Goal: Navigation & Orientation: Find specific page/section

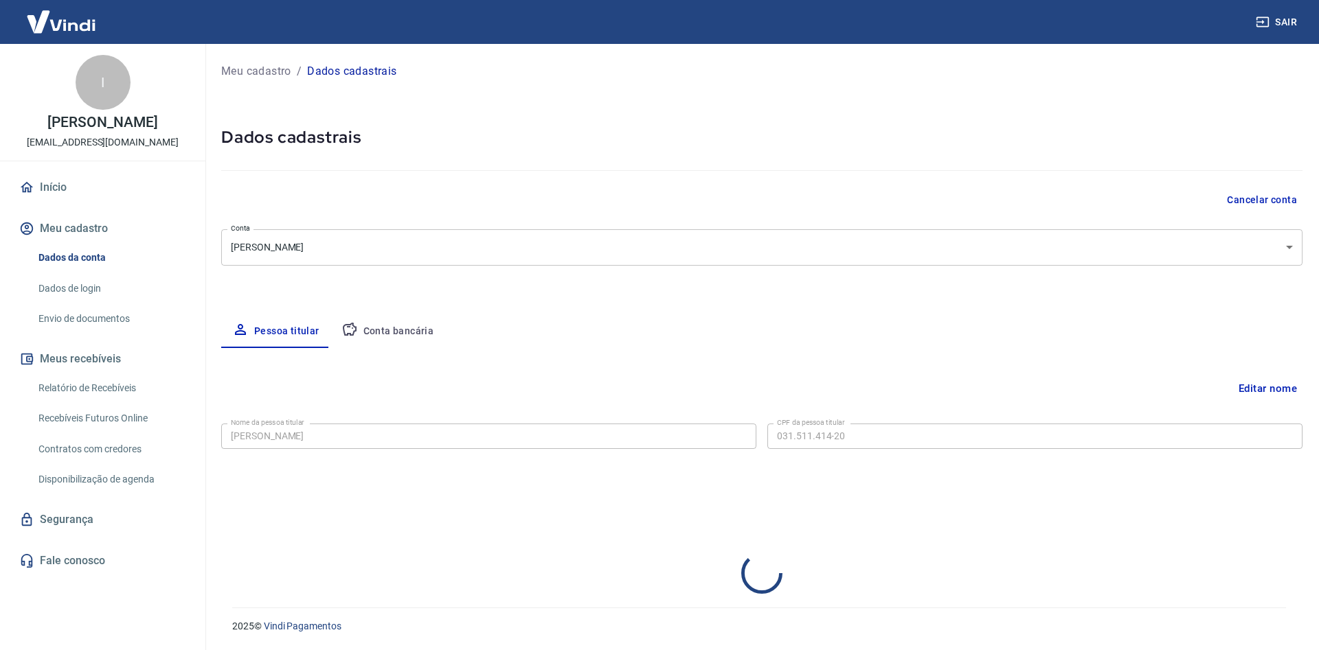
select select "RN"
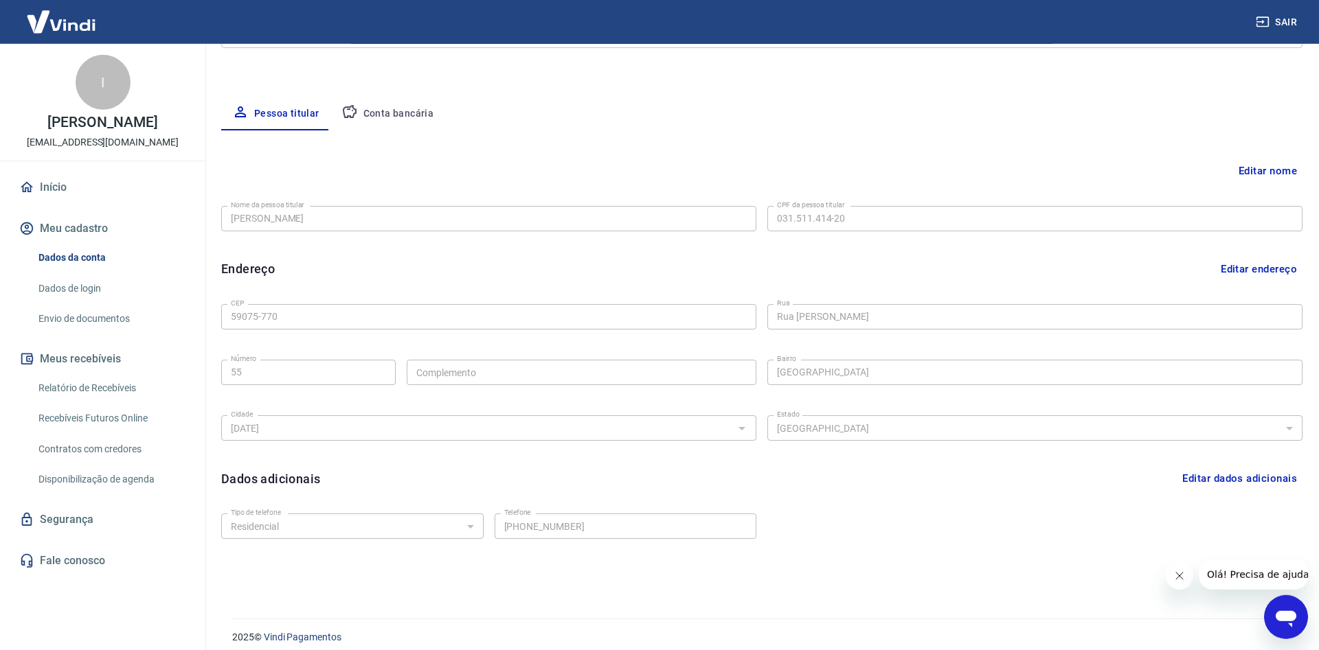
scroll to position [229, 0]
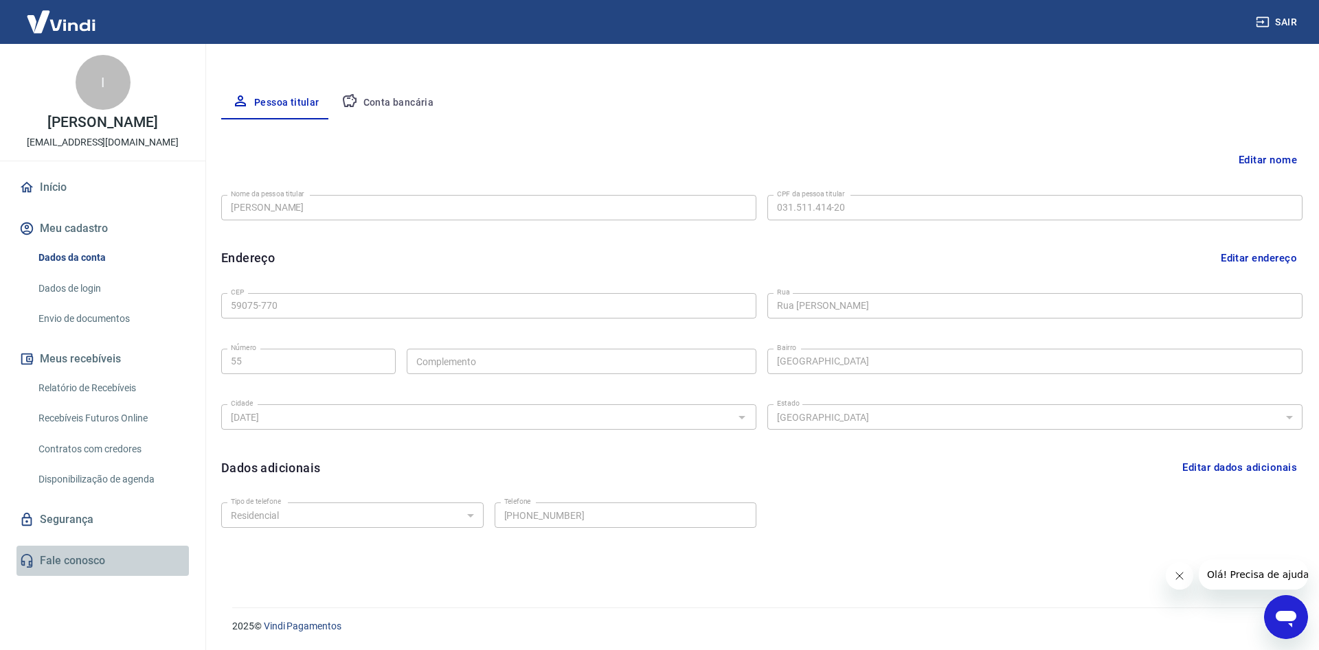
click at [104, 569] on link "Fale conosco" at bounding box center [102, 561] width 172 height 30
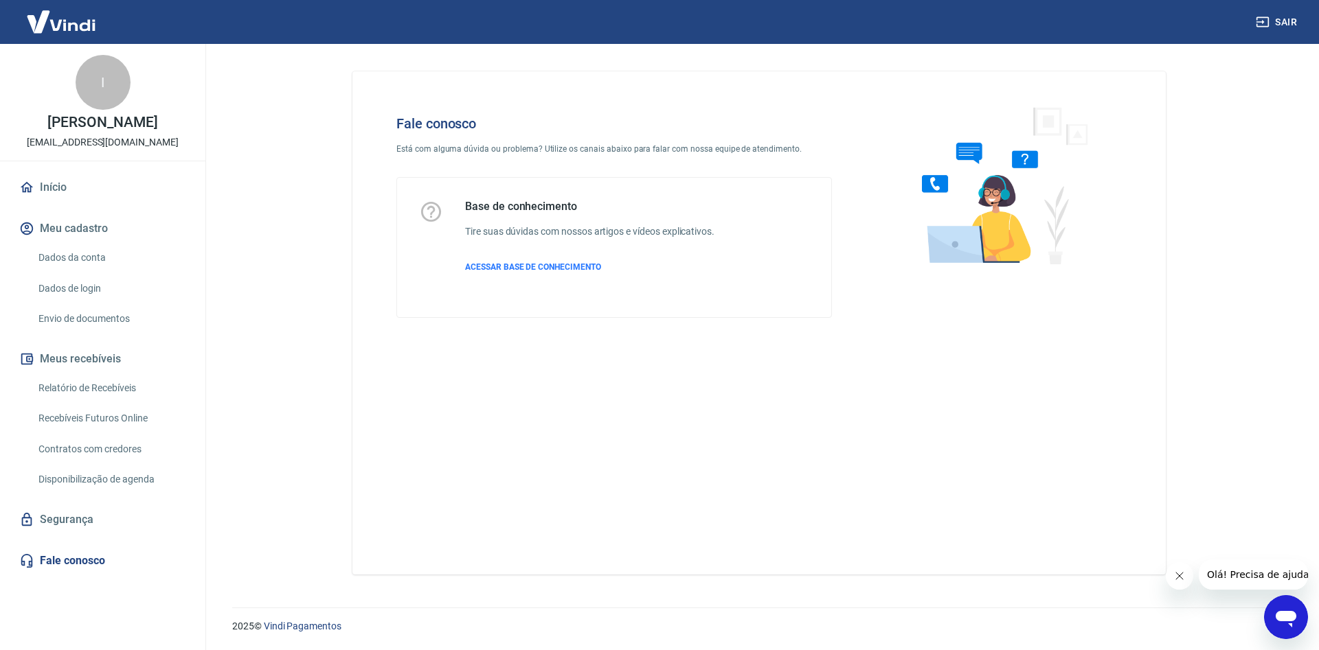
click at [1271, 605] on div "Abrir janela de mensagens" at bounding box center [1285, 617] width 41 height 41
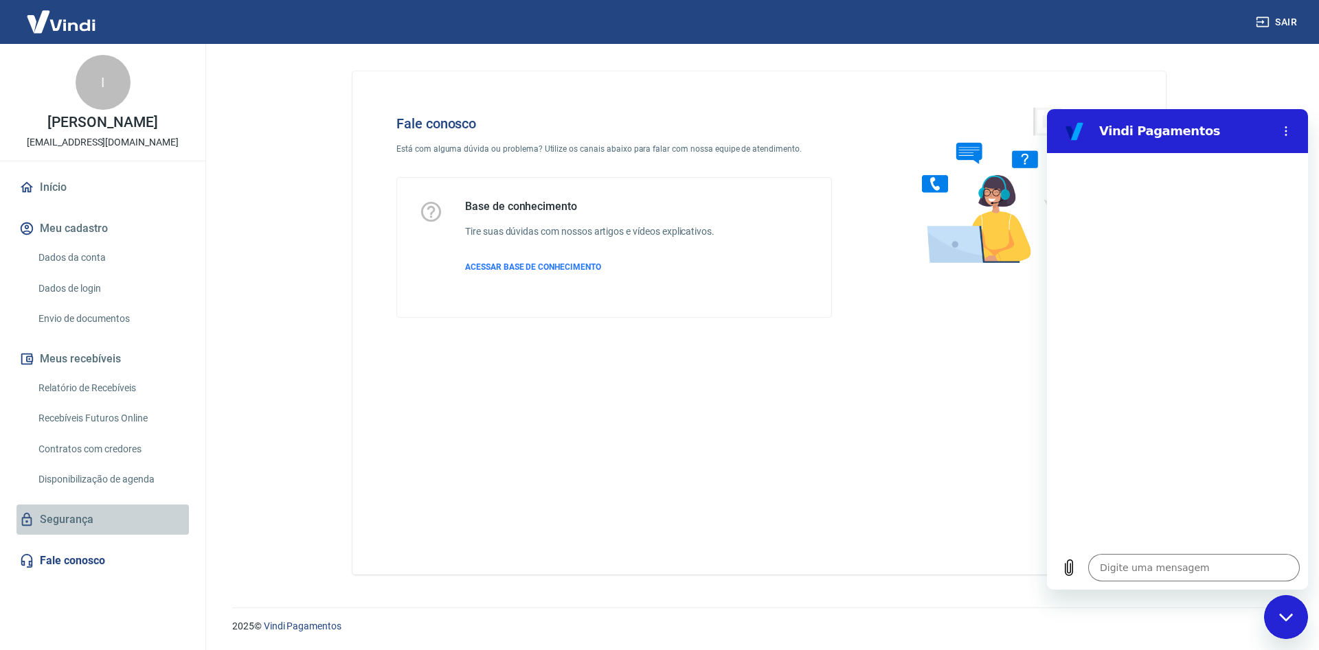
click at [145, 532] on link "Segurança" at bounding box center [102, 520] width 172 height 30
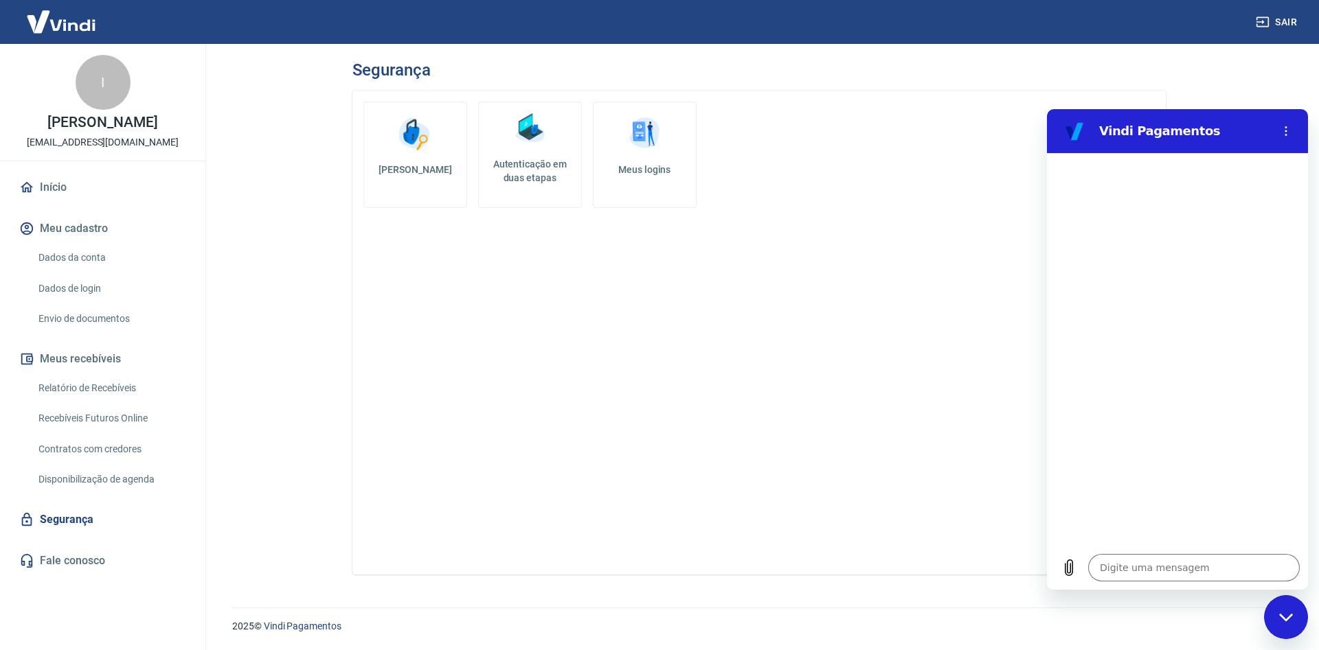
click at [71, 21] on img at bounding box center [60, 22] width 89 height 42
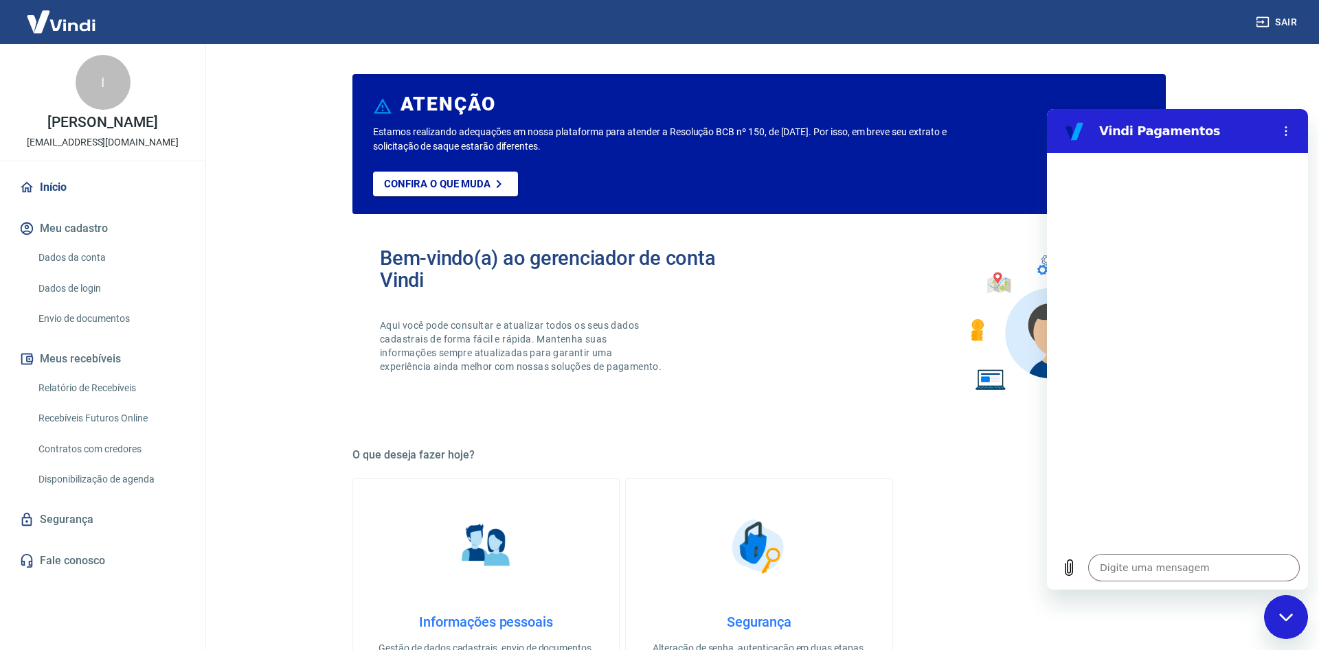
click at [78, 203] on link "Início" at bounding box center [102, 187] width 172 height 30
click at [96, 23] on img at bounding box center [60, 22] width 89 height 42
click at [96, 22] on img at bounding box center [60, 22] width 89 height 42
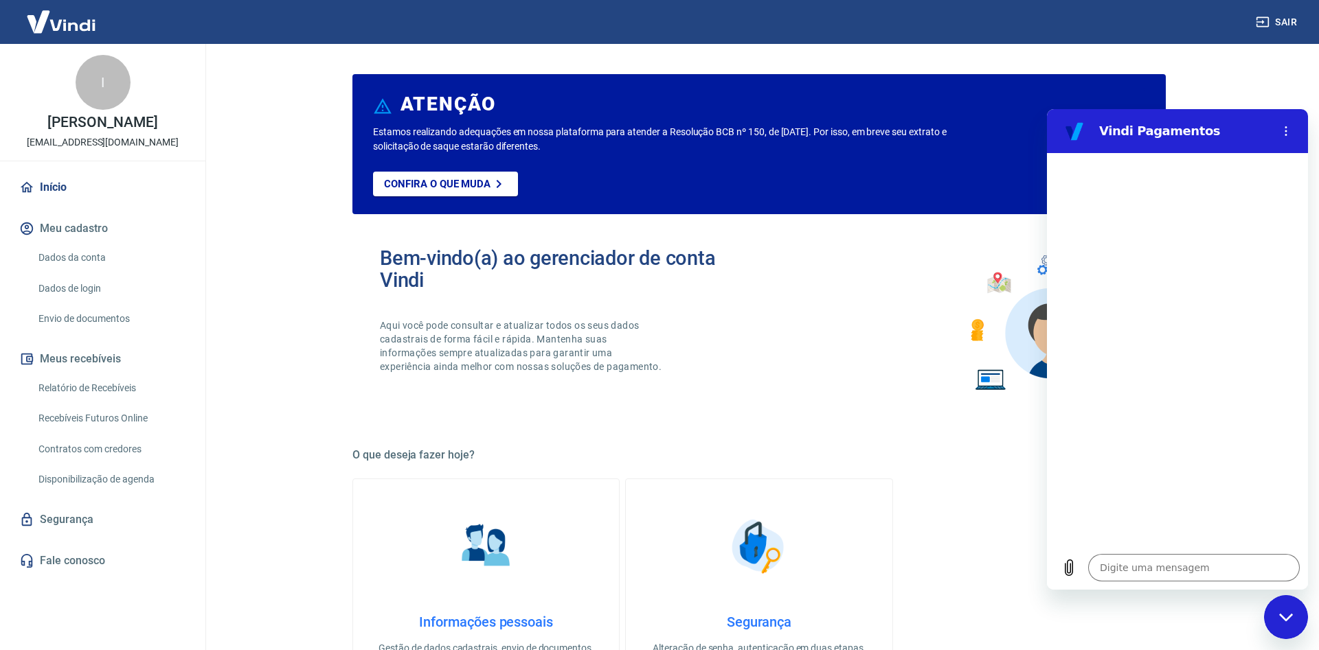
click at [96, 22] on img at bounding box center [60, 22] width 89 height 42
